Goal: Check status

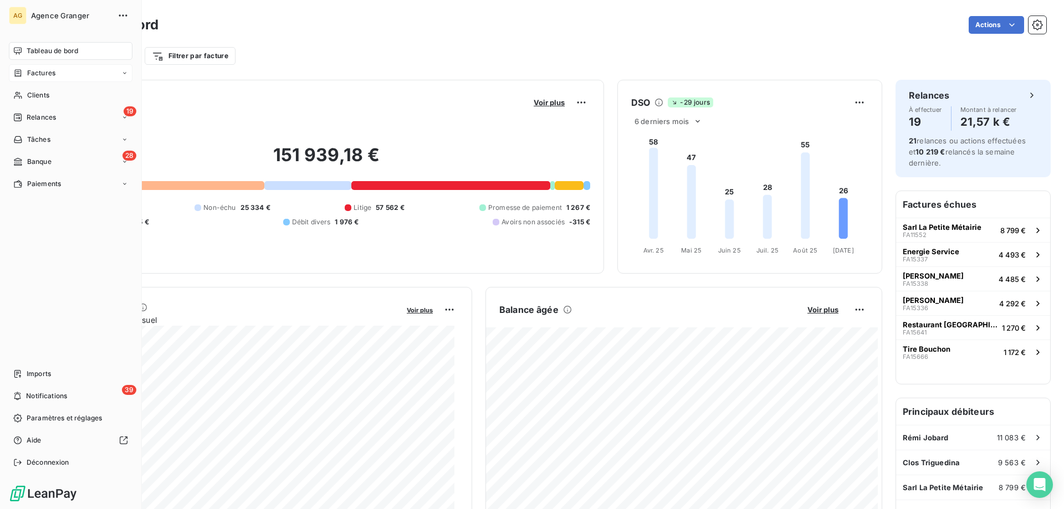
click at [41, 76] on span "Factures" at bounding box center [41, 73] width 28 height 10
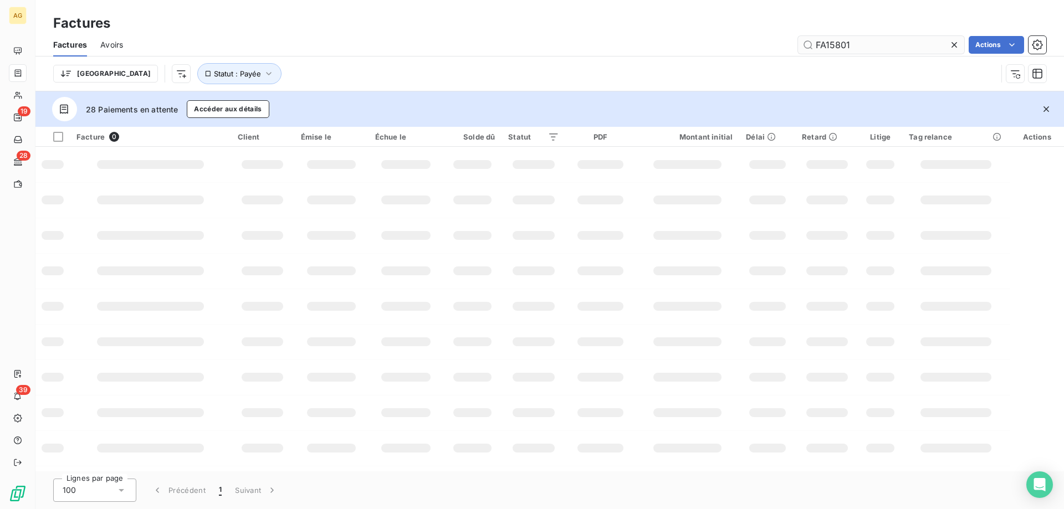
drag, startPoint x: 830, startPoint y: 45, endPoint x: 941, endPoint y: 43, distance: 110.3
click at [941, 43] on input "FA15801" at bounding box center [881, 45] width 166 height 18
click at [895, 41] on input "FA15418" at bounding box center [881, 45] width 166 height 18
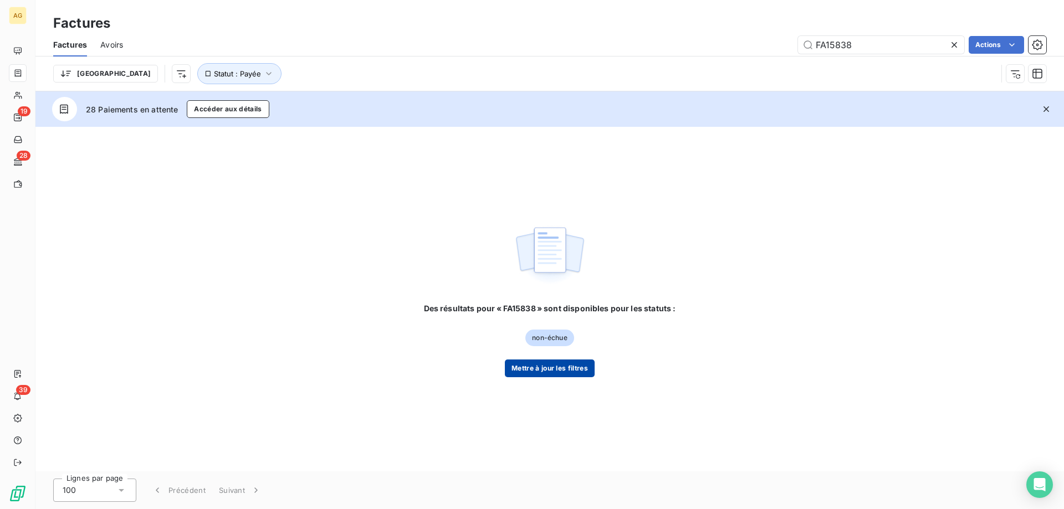
click at [537, 362] on button "Mettre à jour les filtres" at bounding box center [550, 369] width 90 height 18
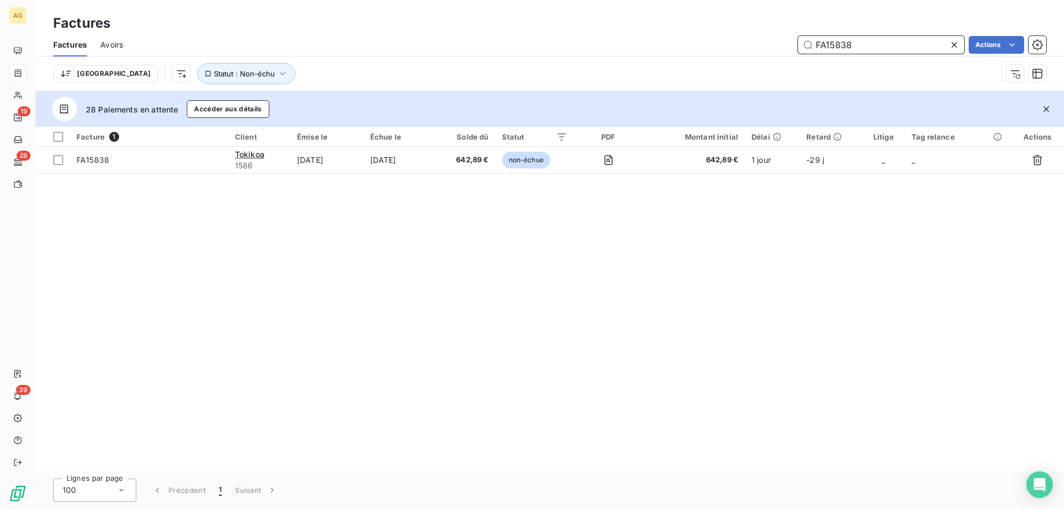
click at [856, 45] on input "FA15838" at bounding box center [881, 45] width 166 height 18
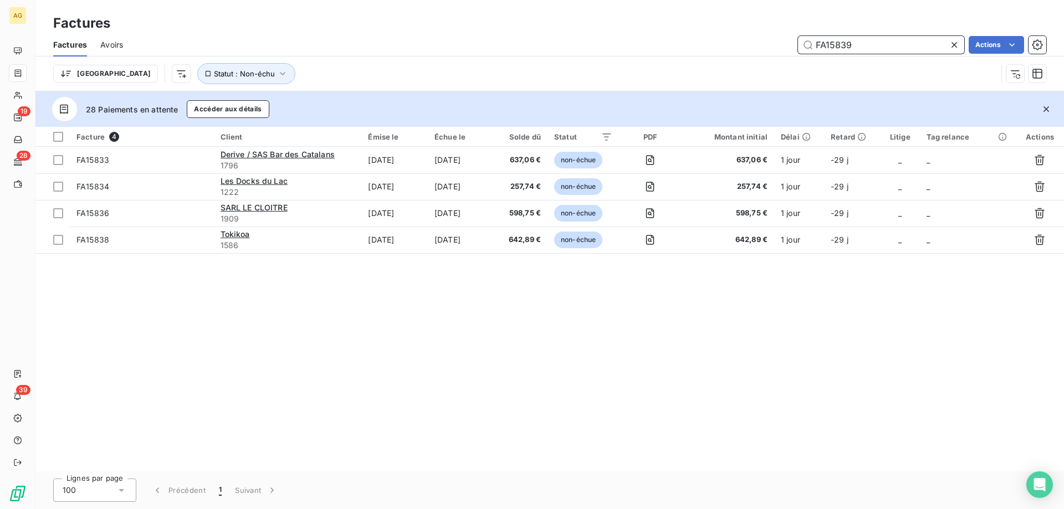
type input "FA15839"
